Goal: Navigation & Orientation: Find specific page/section

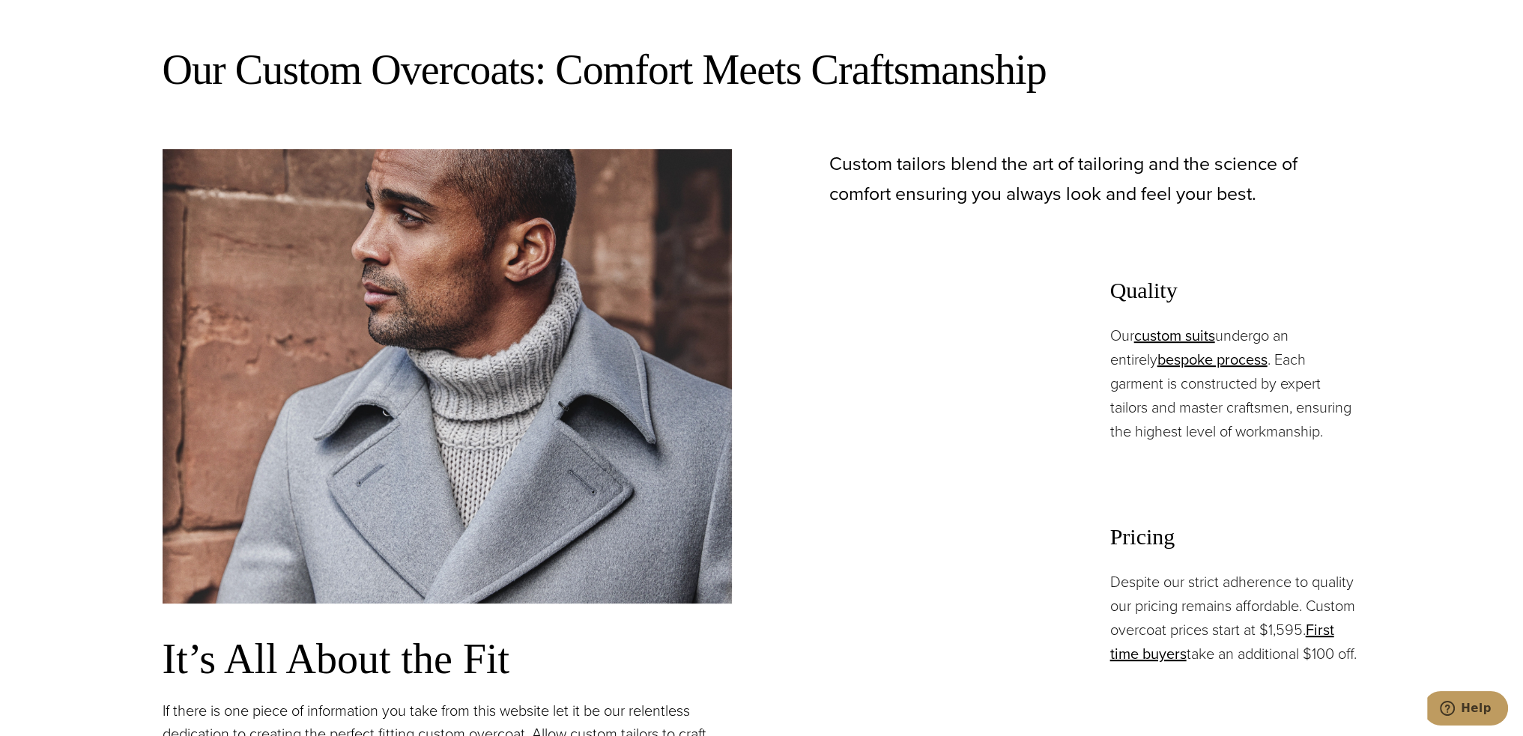
scroll to position [1273, 0]
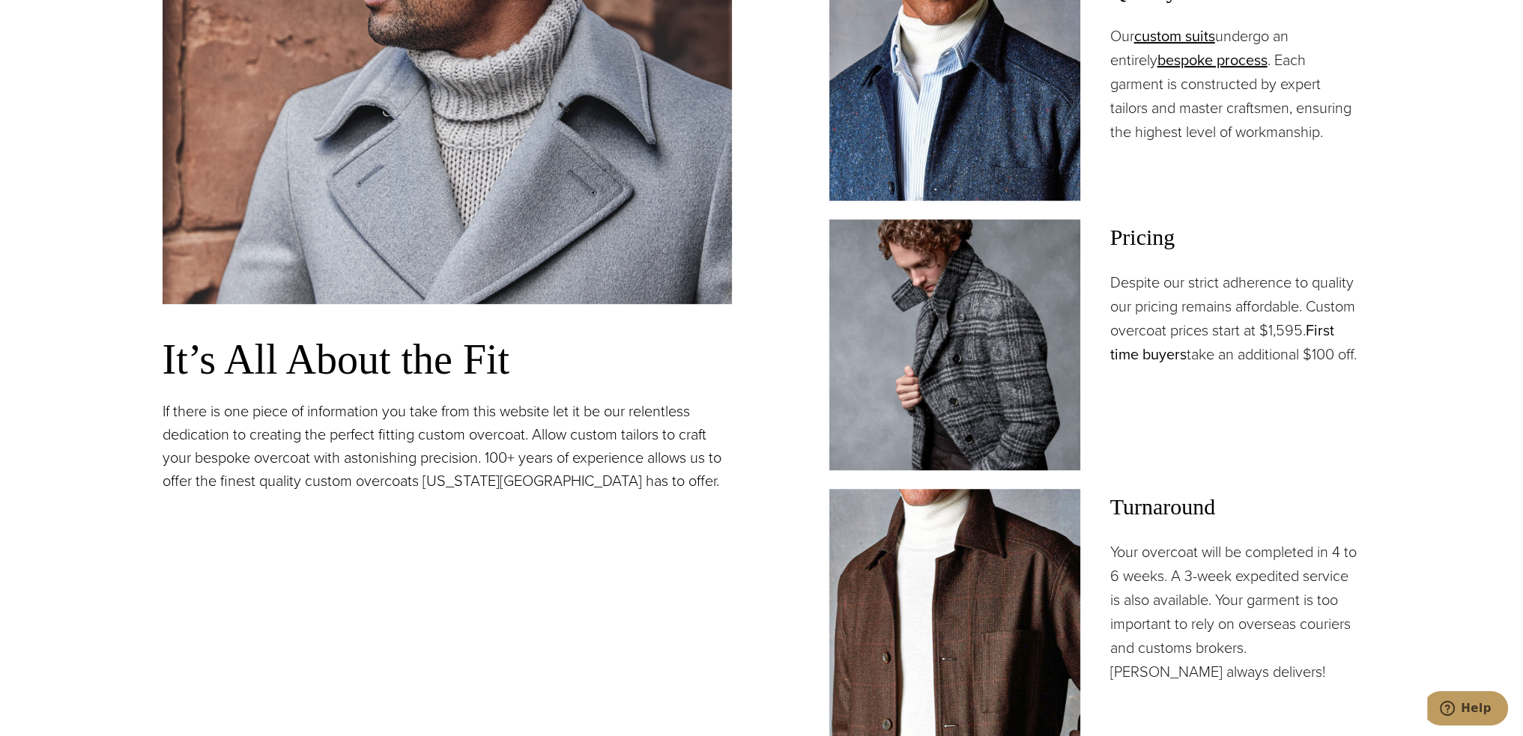
click at [1156, 354] on link "First time buyers" at bounding box center [1222, 342] width 224 height 46
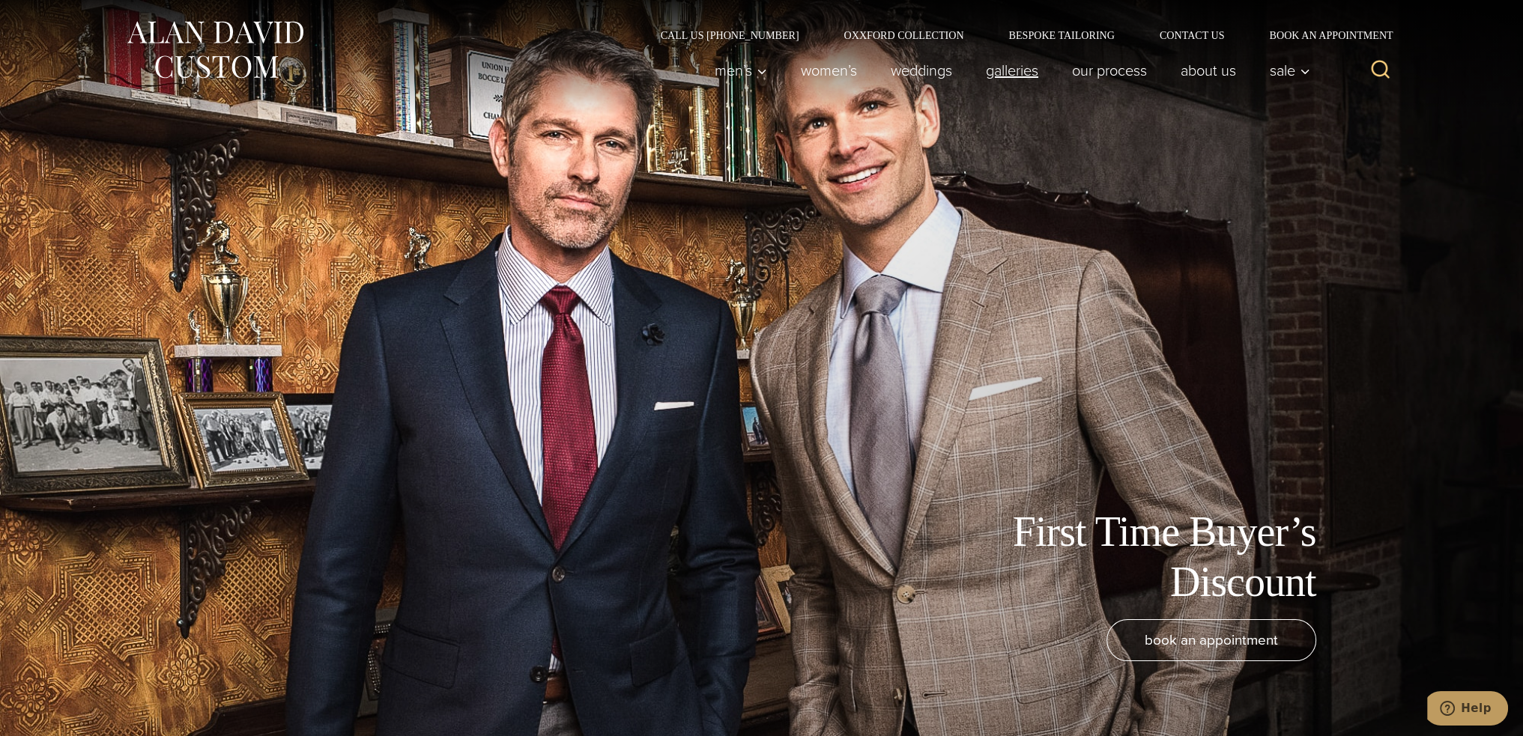
click at [1002, 71] on link "Galleries" at bounding box center [1012, 70] width 86 height 30
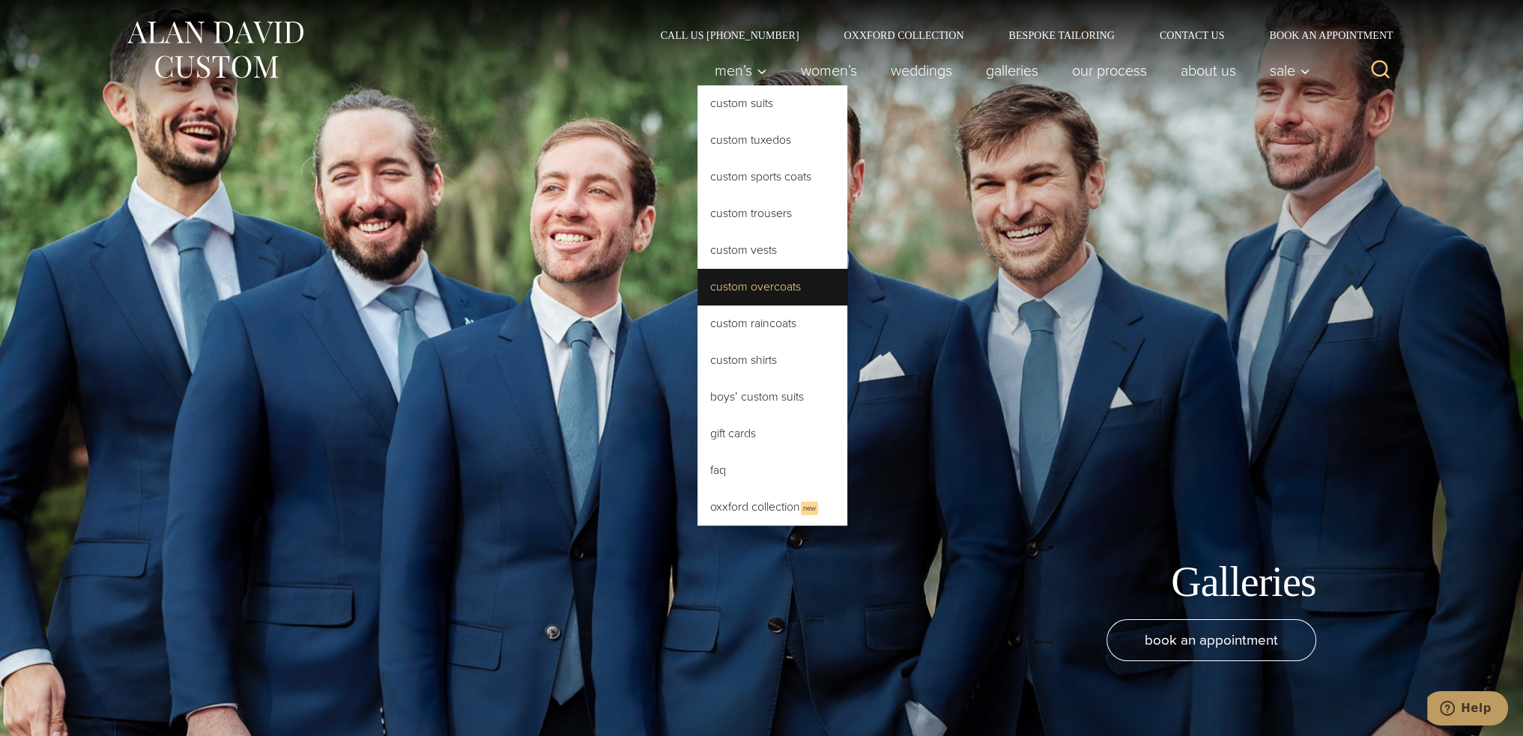
click at [751, 285] on link "Custom Overcoats" at bounding box center [772, 287] width 150 height 36
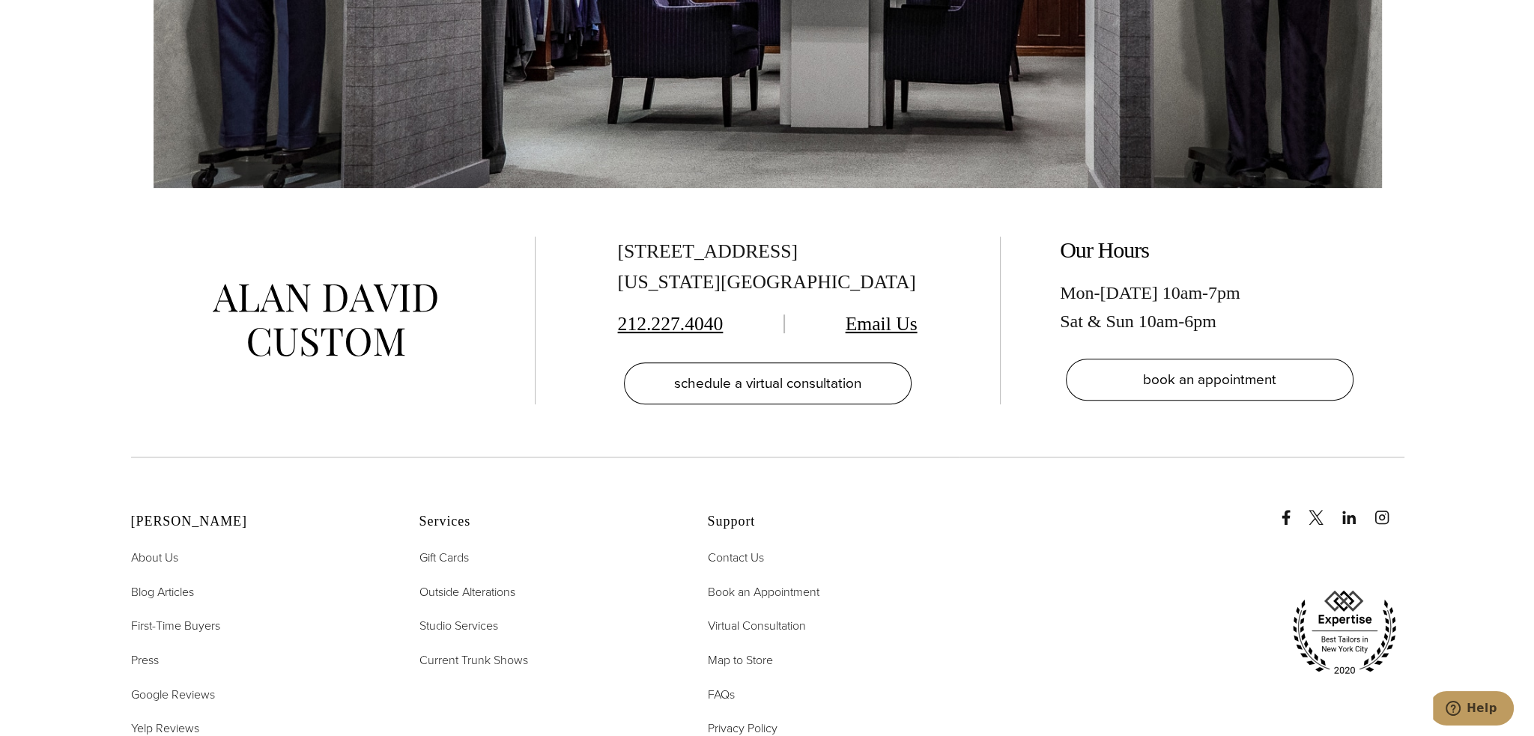
scroll to position [8539, 0]
